Goal: Task Accomplishment & Management: Use online tool/utility

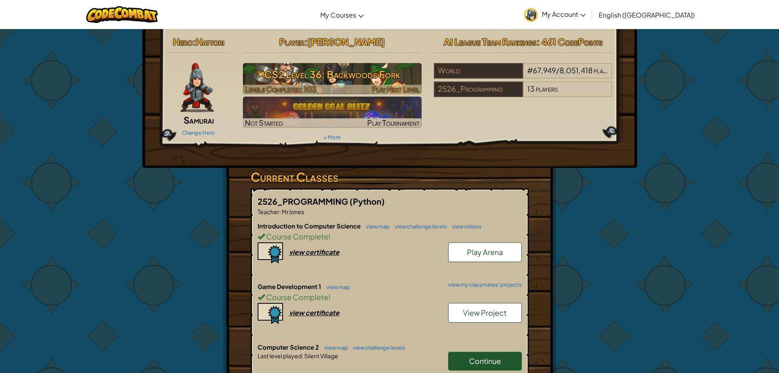
click at [402, 67] on h3 "CS2 Level 36: Backwoods Fork" at bounding box center [332, 74] width 179 height 18
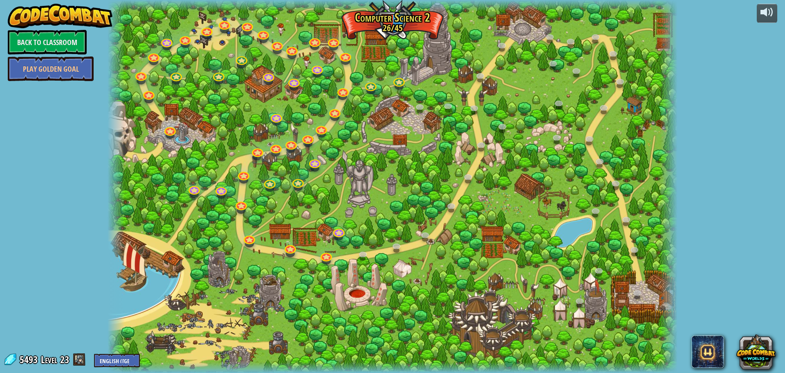
drag, startPoint x: 404, startPoint y: 368, endPoint x: 314, endPoint y: 231, distance: 164.6
click at [314, 231] on div at bounding box center [393, 186] width 570 height 373
click at [339, 232] on link at bounding box center [338, 230] width 16 height 16
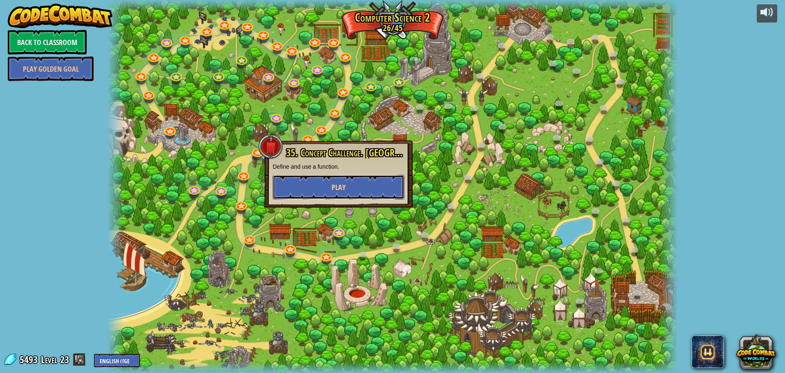
click at [355, 182] on button "Play" at bounding box center [339, 187] width 132 height 25
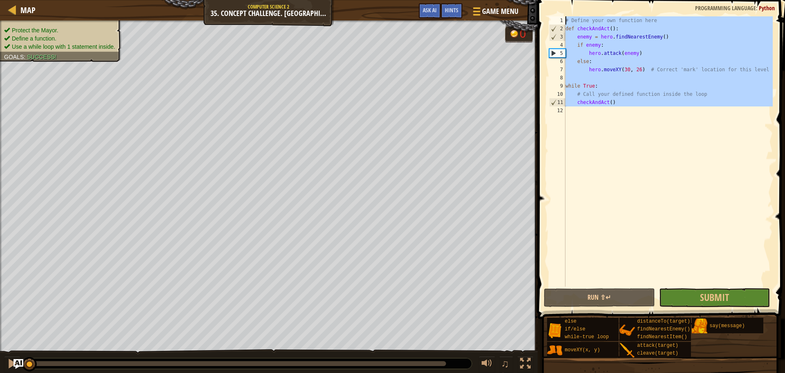
drag, startPoint x: 651, startPoint y: 179, endPoint x: 574, endPoint y: 34, distance: 163.9
click at [490, 9] on div "Map Computer Science 2 35. Concept Challenge. Silent Village Game Menu Done Hin…" at bounding box center [392, 186] width 785 height 373
type textarea "# Define your own function here def checkAndAct():"
click at [667, 157] on div "# Define your own function here def checkAndAct ( ) : enemy = hero . findNeares…" at bounding box center [668, 151] width 209 height 270
